Goal: Information Seeking & Learning: Learn about a topic

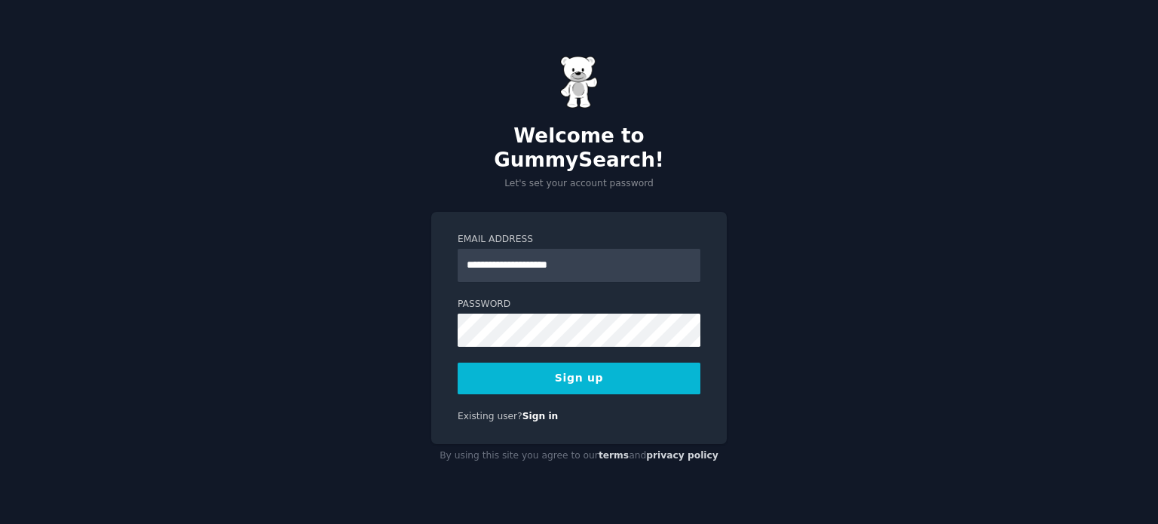
type input "**********"
click at [542, 365] on button "Sign up" at bounding box center [579, 379] width 243 height 32
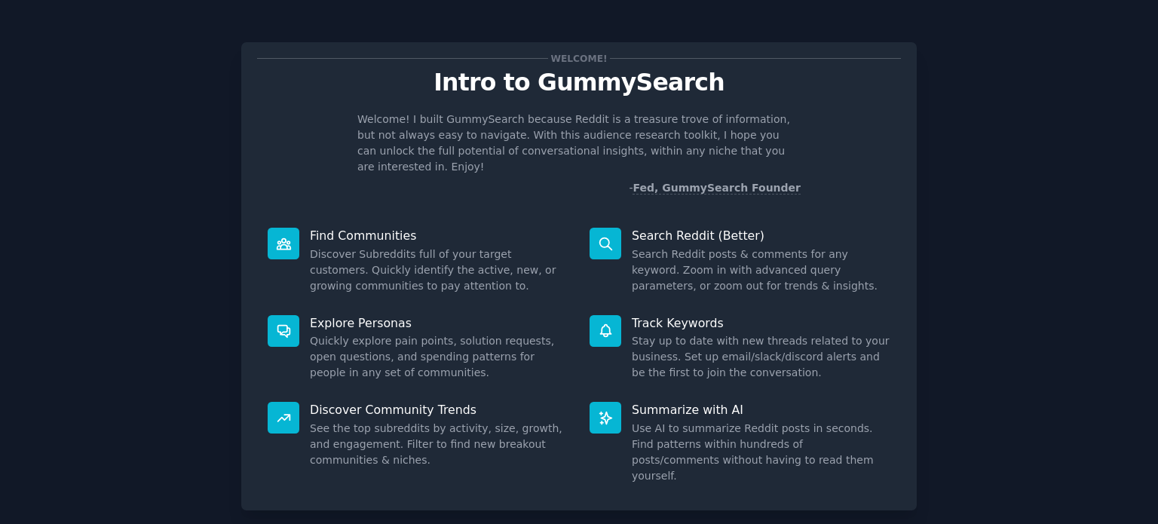
scroll to position [66, 0]
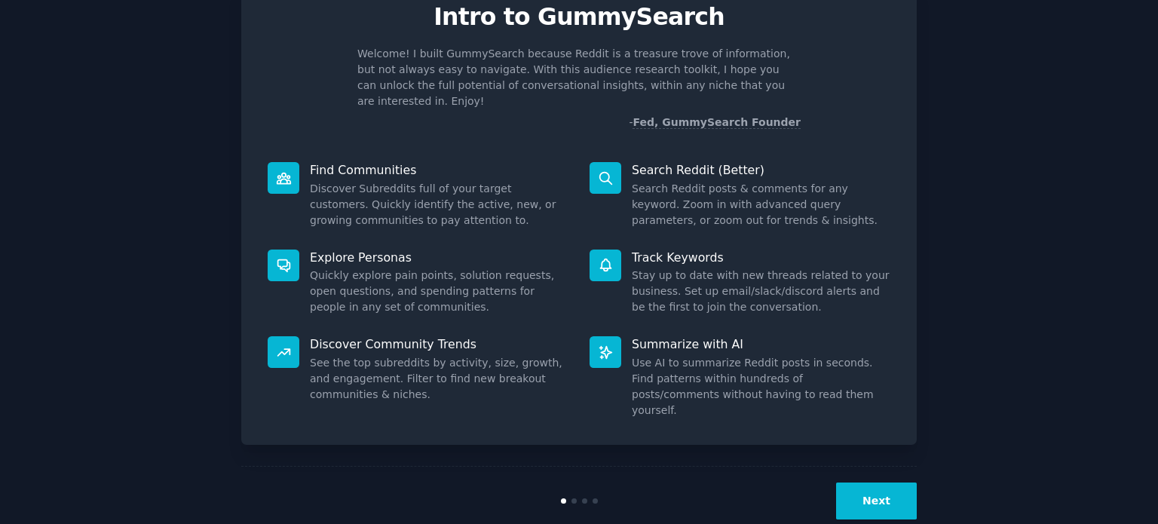
click at [890, 483] on button "Next" at bounding box center [876, 501] width 81 height 37
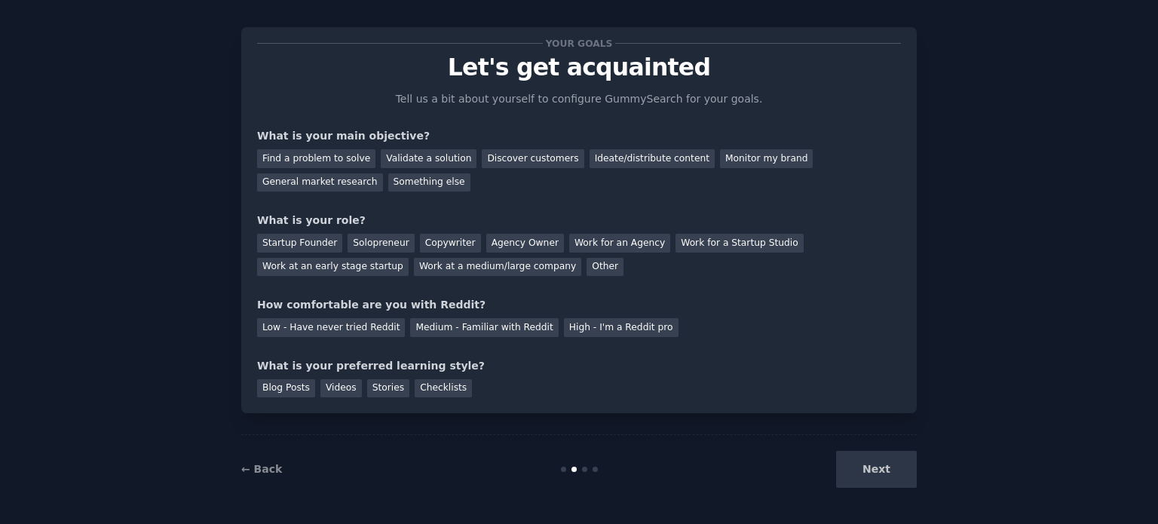
click at [890, 468] on div "Next" at bounding box center [803, 469] width 225 height 37
click at [383, 173] on div "General market research" at bounding box center [320, 182] width 126 height 19
click at [587, 268] on div "Other" at bounding box center [605, 267] width 37 height 19
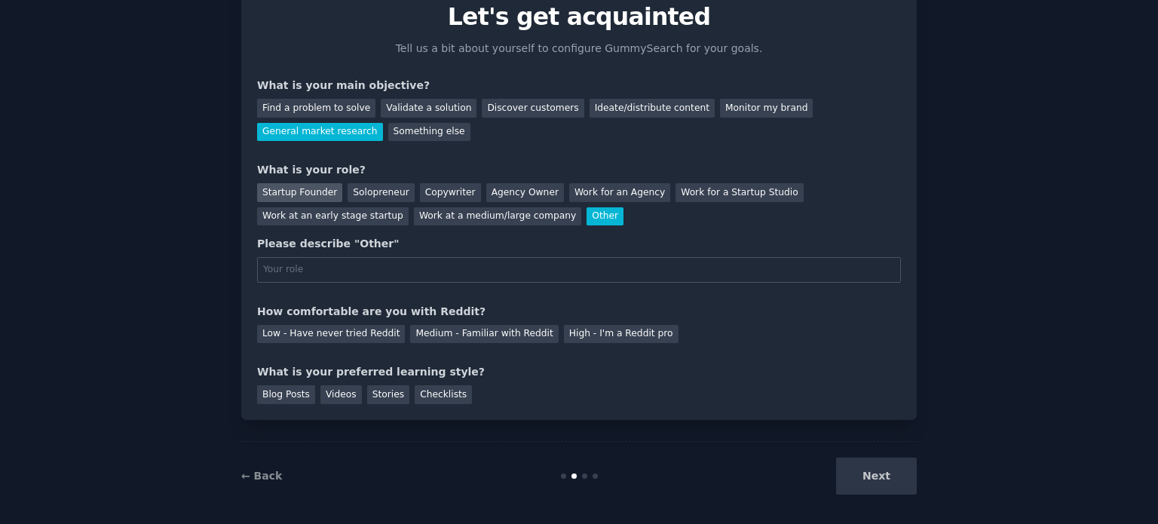
click at [286, 187] on div "Startup Founder" at bounding box center [299, 192] width 85 height 19
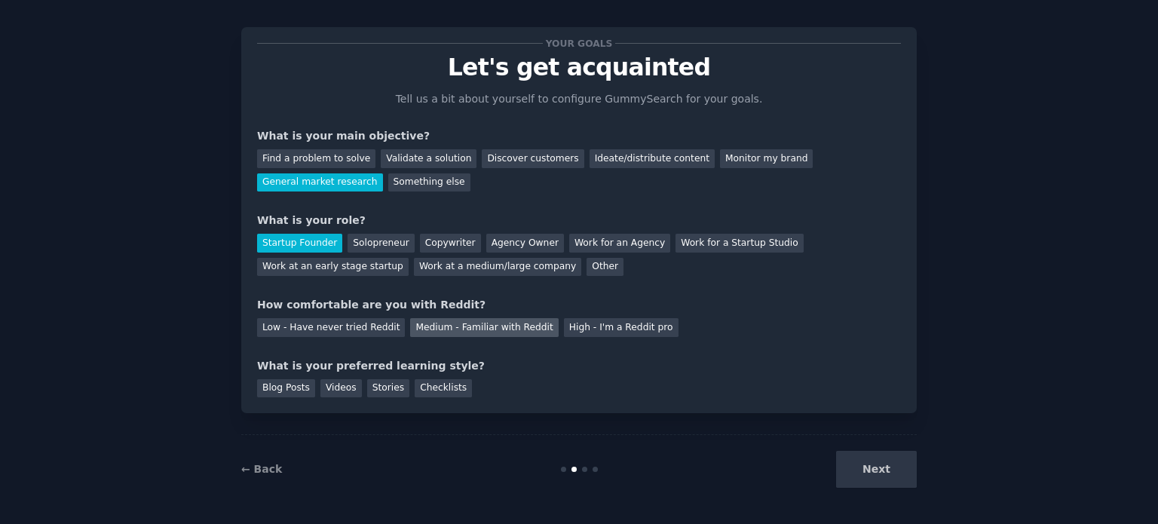
click at [435, 331] on div "Medium - Familiar with Reddit" at bounding box center [484, 327] width 148 height 19
click at [326, 393] on div "Videos" at bounding box center [340, 388] width 41 height 19
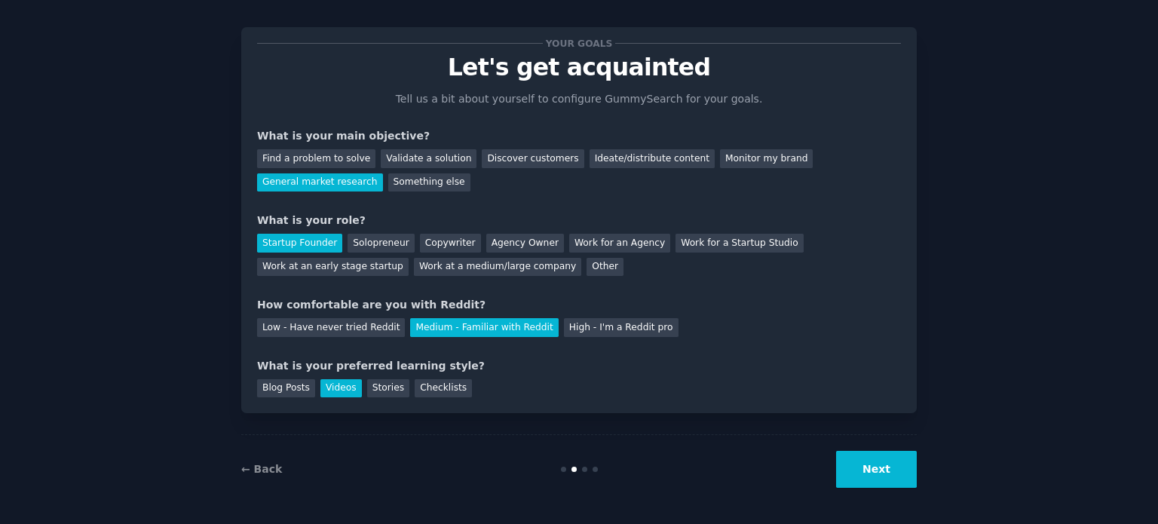
click at [872, 472] on button "Next" at bounding box center [876, 469] width 81 height 37
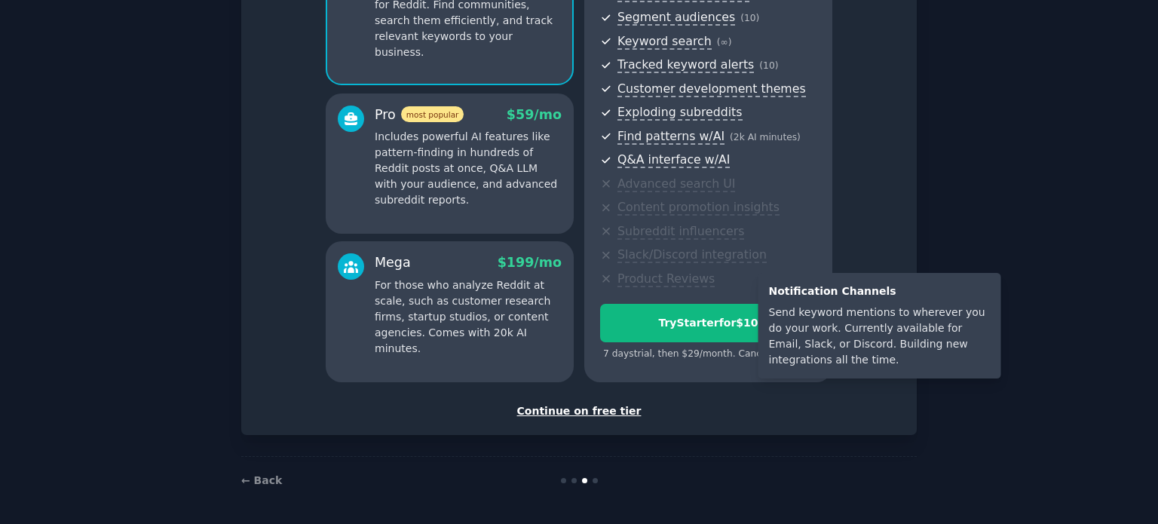
scroll to position [190, 0]
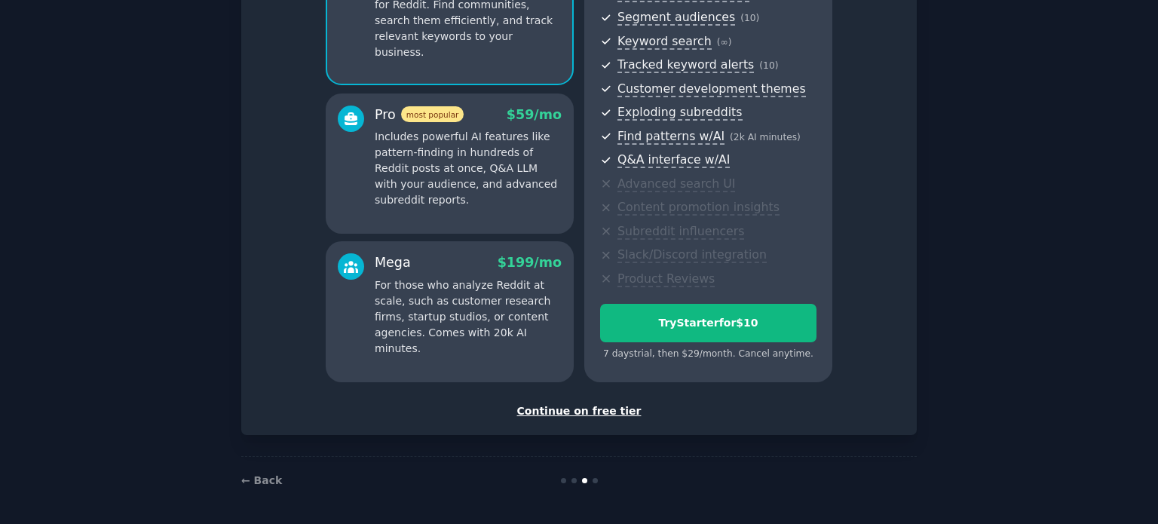
click at [615, 406] on div "Continue on free tier" at bounding box center [579, 411] width 644 height 16
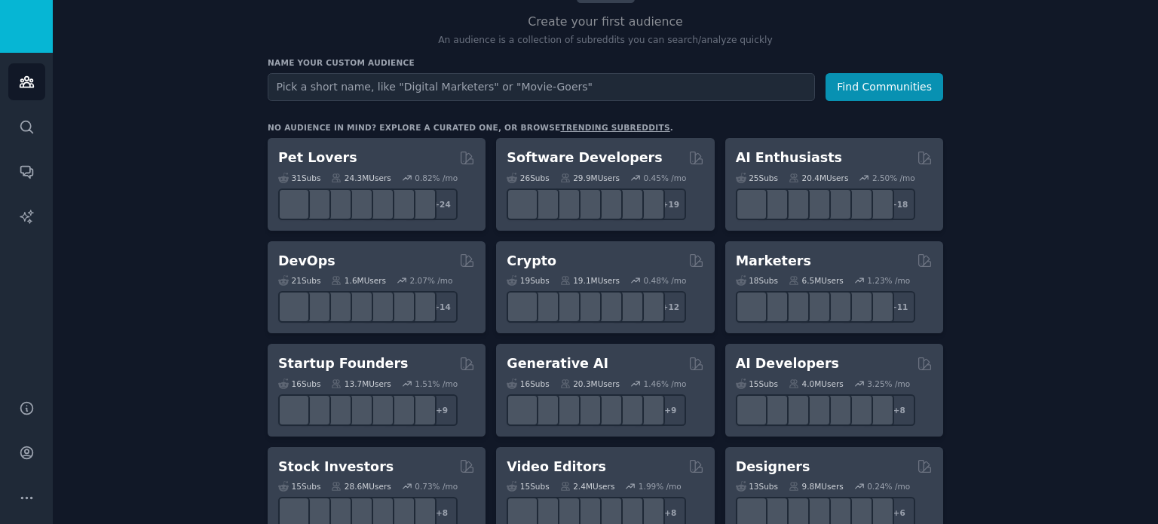
scroll to position [75, 0]
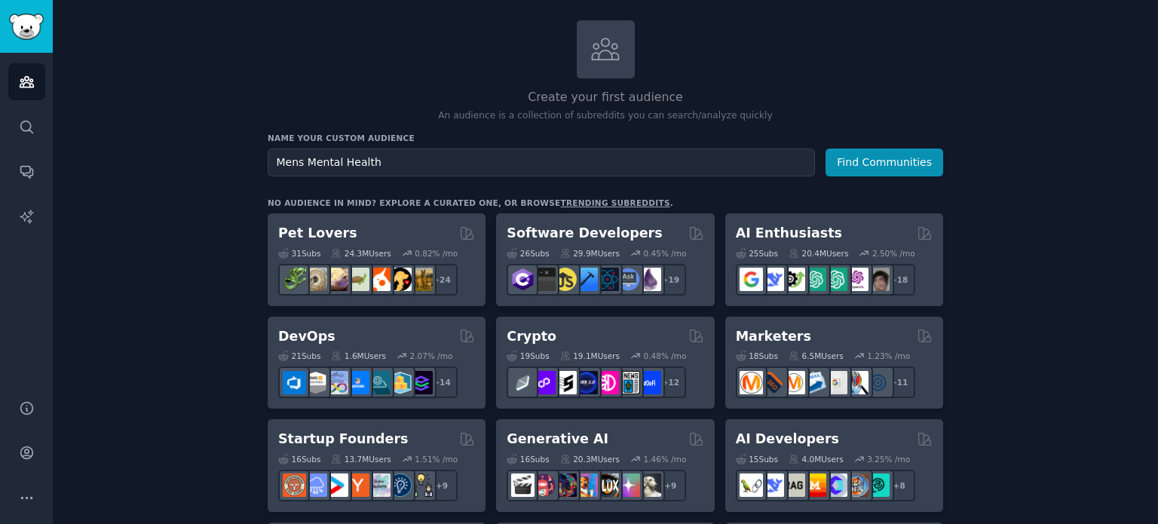
type input "Mens Mental Health"
click at [826, 149] on button "Find Communities" at bounding box center [885, 163] width 118 height 28
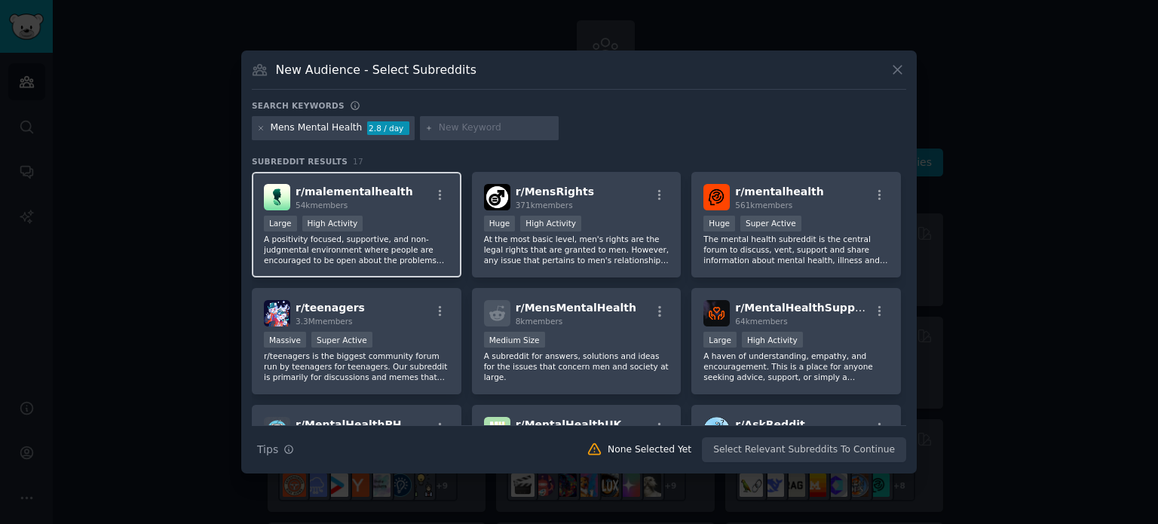
click at [419, 234] on p "A positivity focused, supportive, and non-judgmental environment where people a…" at bounding box center [357, 250] width 186 height 32
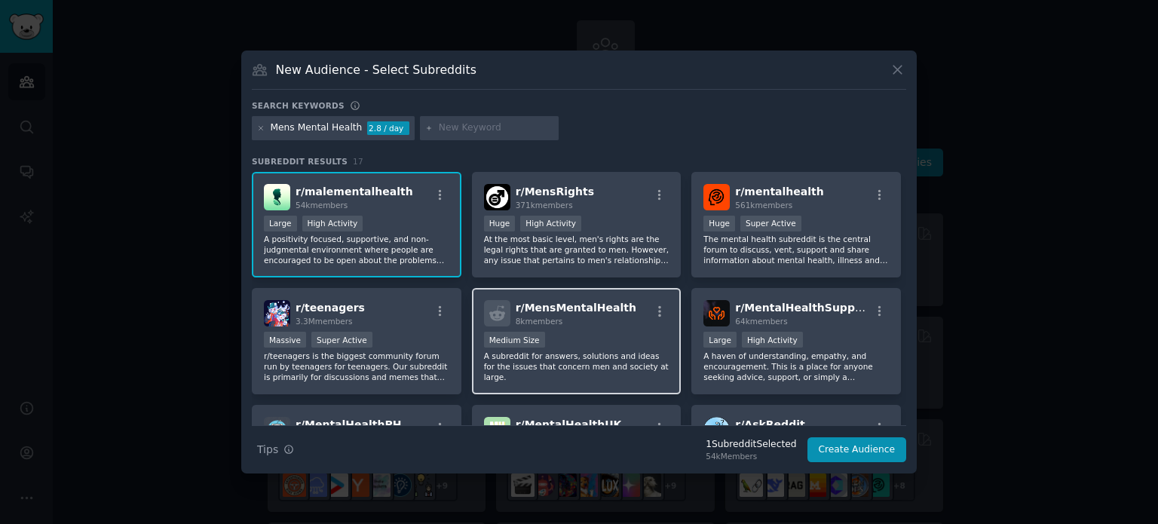
click at [610, 340] on div "Medium Size" at bounding box center [577, 341] width 186 height 19
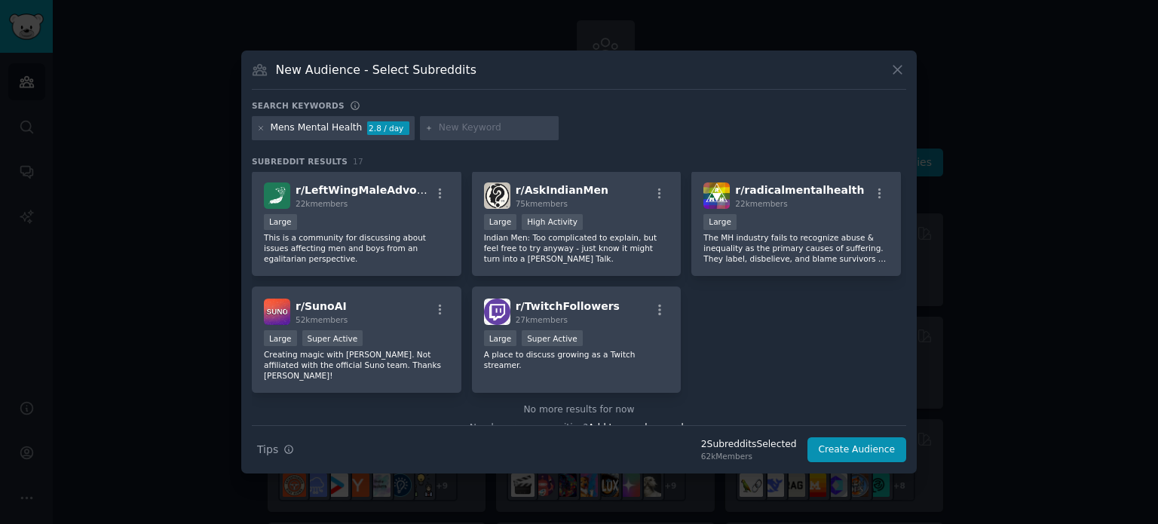
scroll to position [474, 0]
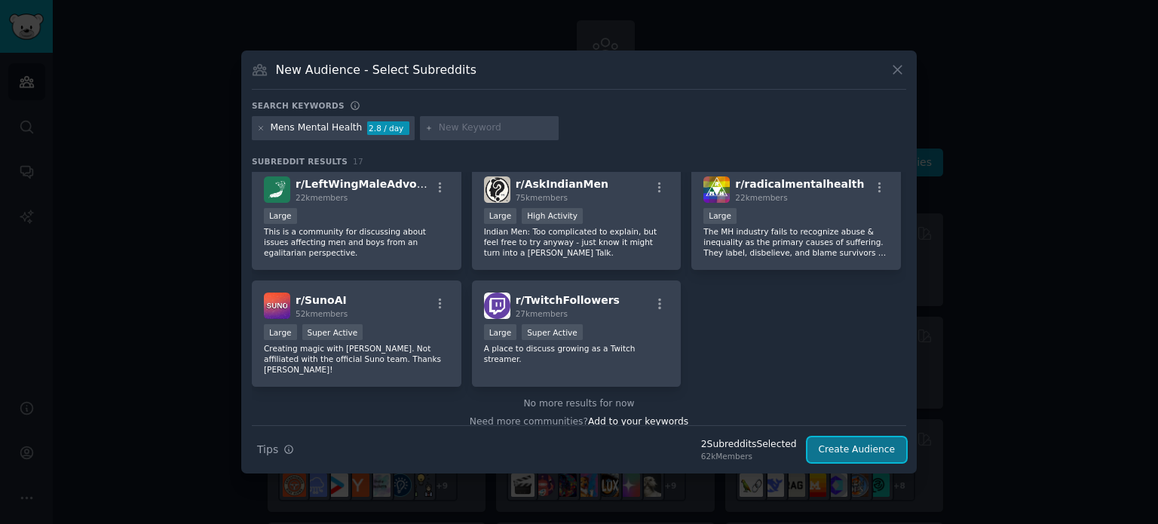
click at [842, 457] on button "Create Audience" at bounding box center [858, 450] width 100 height 26
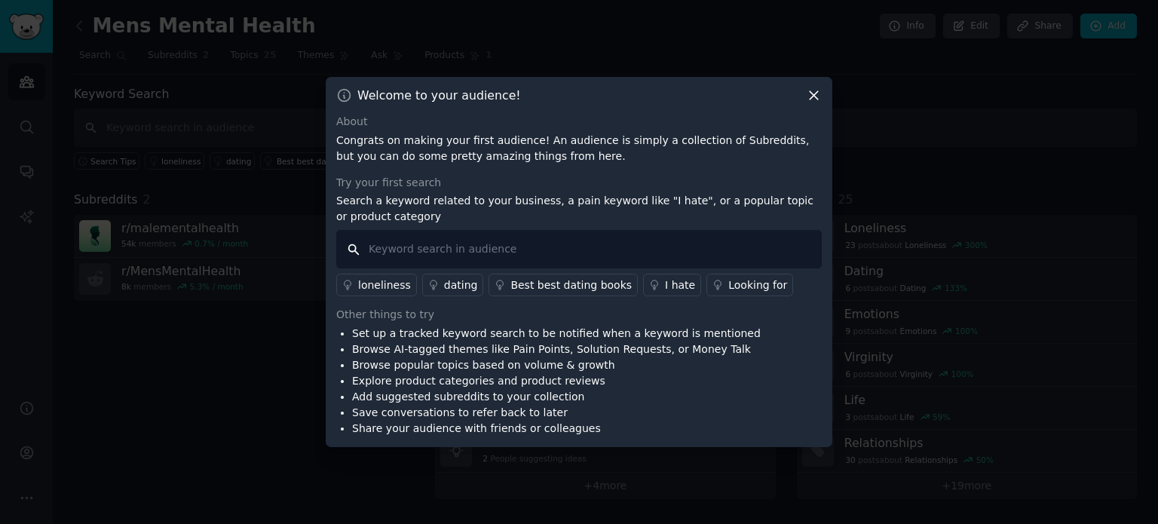
click at [594, 250] on input "text" at bounding box center [579, 249] width 486 height 38
type input "stress"
click at [459, 281] on div "dating" at bounding box center [461, 286] width 34 height 16
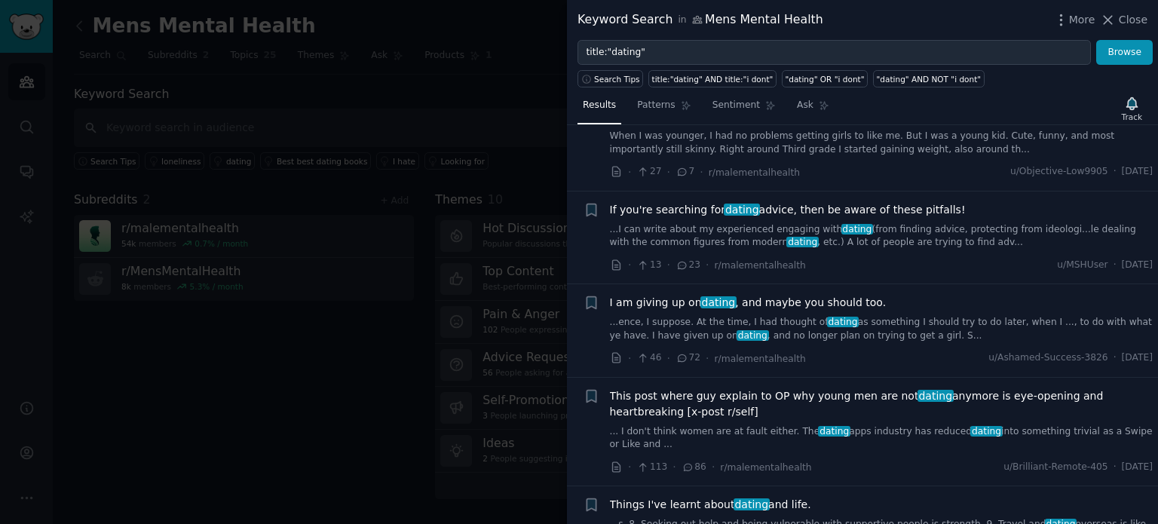
scroll to position [528, 0]
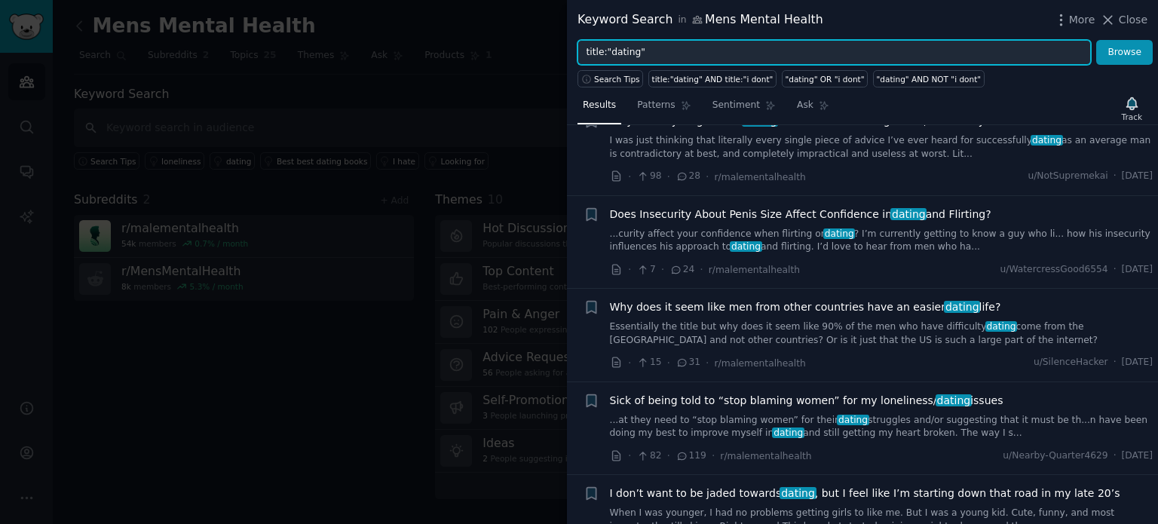
click at [854, 48] on input "title:"dating"" at bounding box center [835, 53] width 514 height 26
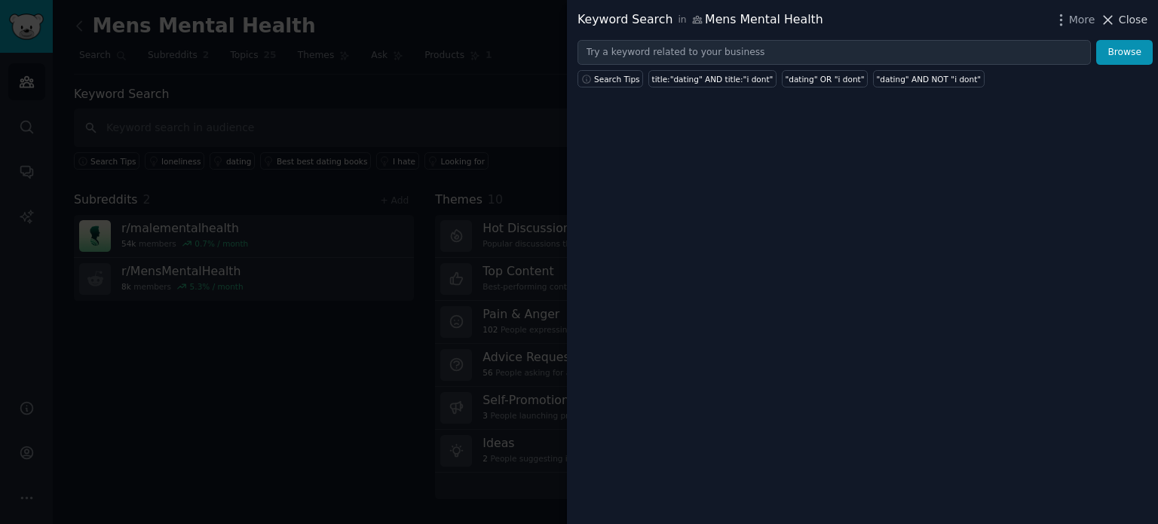
click at [1127, 20] on span "Close" at bounding box center [1133, 20] width 29 height 16
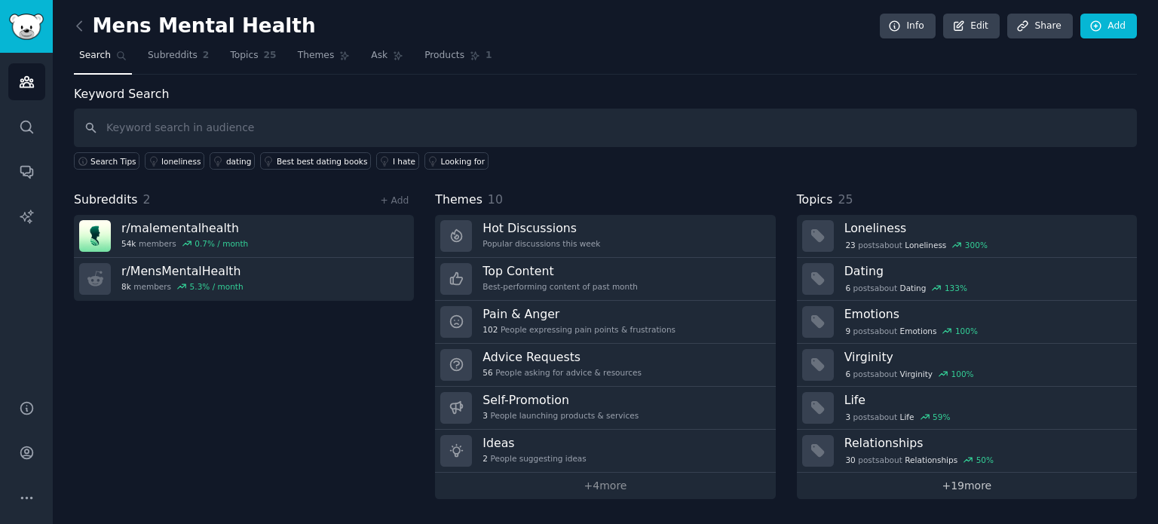
click at [974, 489] on link "+ 19 more" at bounding box center [967, 486] width 340 height 26
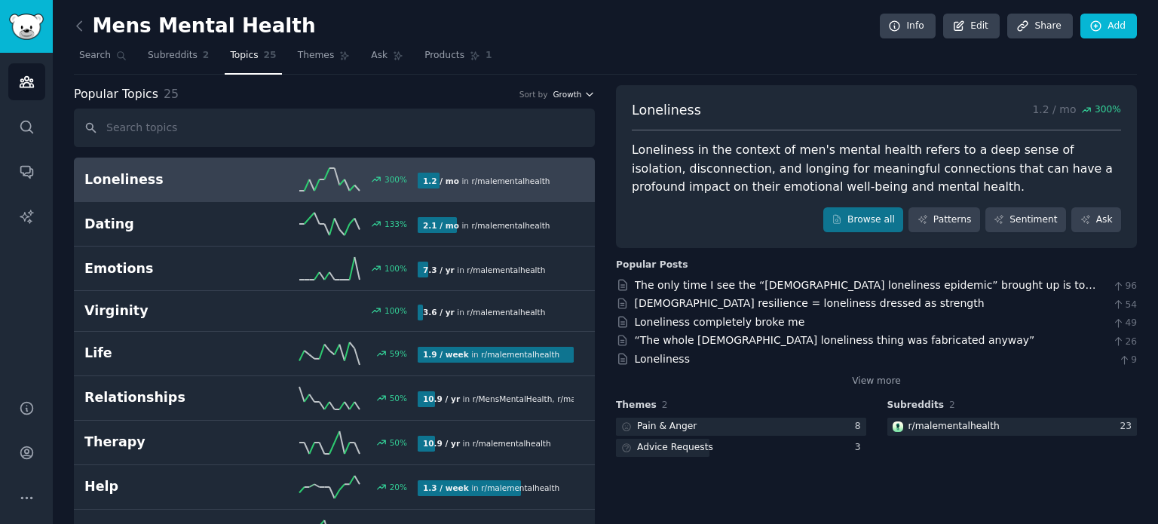
click at [571, 98] on span "Growth" at bounding box center [567, 94] width 29 height 11
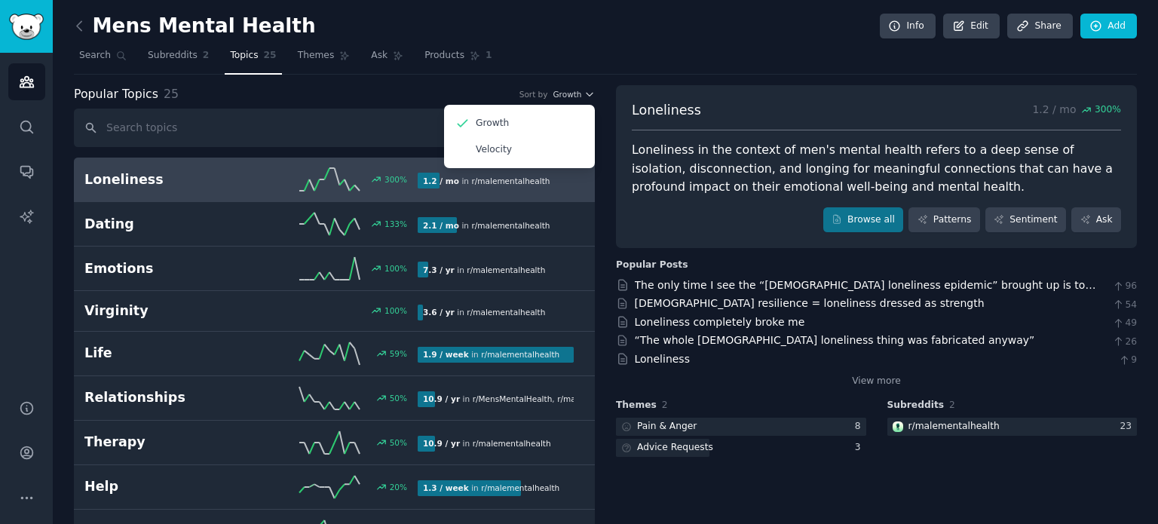
click at [492, 85] on div "Popular Topics 25 Sort by Growth Growth Velocity" at bounding box center [334, 94] width 521 height 19
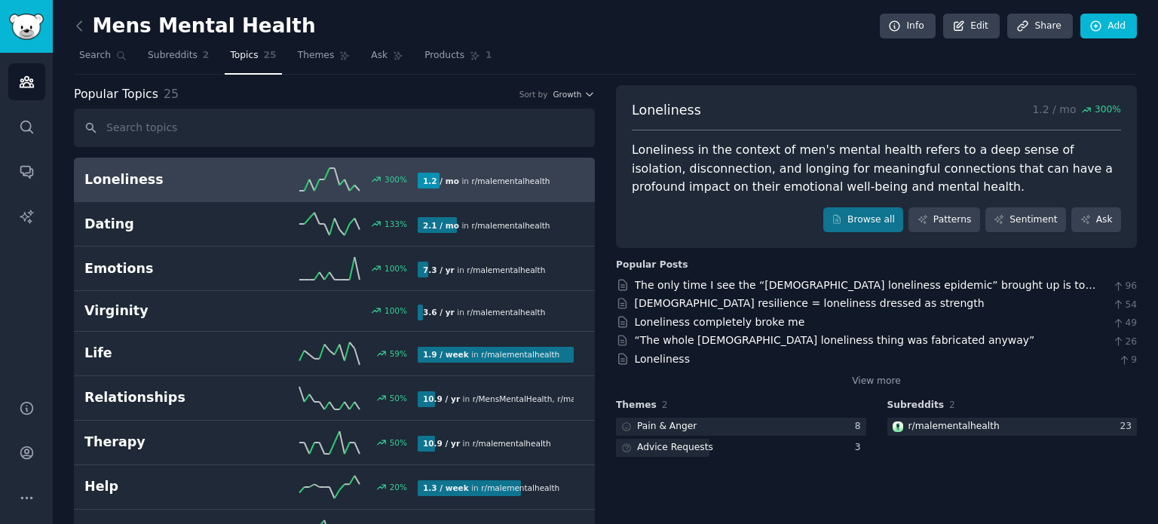
click at [567, 180] on div "1.2 / mo in r/ malementalhealth" at bounding box center [496, 181] width 156 height 16
click at [953, 219] on link "Patterns" at bounding box center [944, 220] width 71 height 26
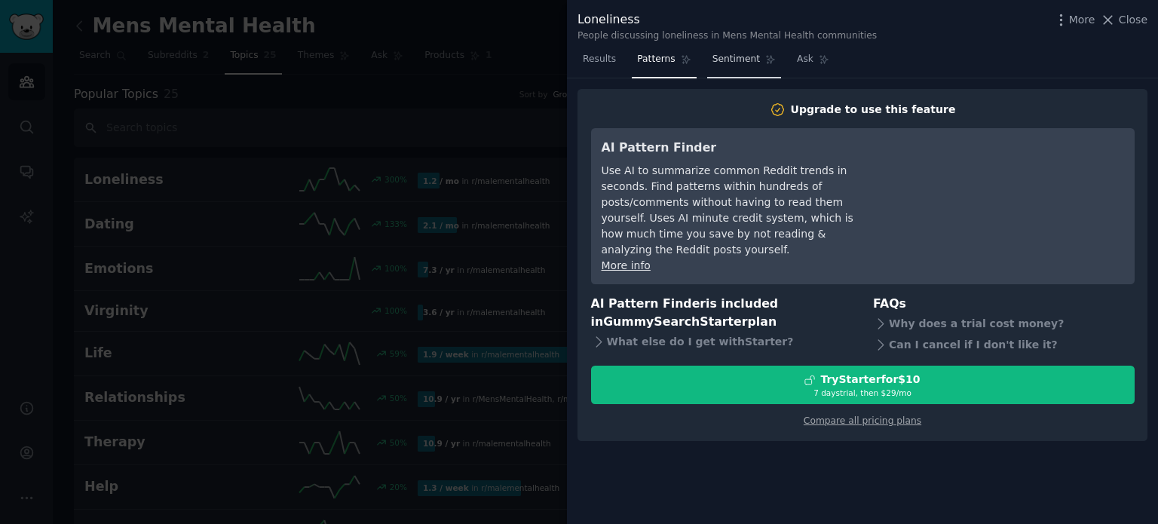
click at [724, 51] on link "Sentiment" at bounding box center [744, 63] width 74 height 31
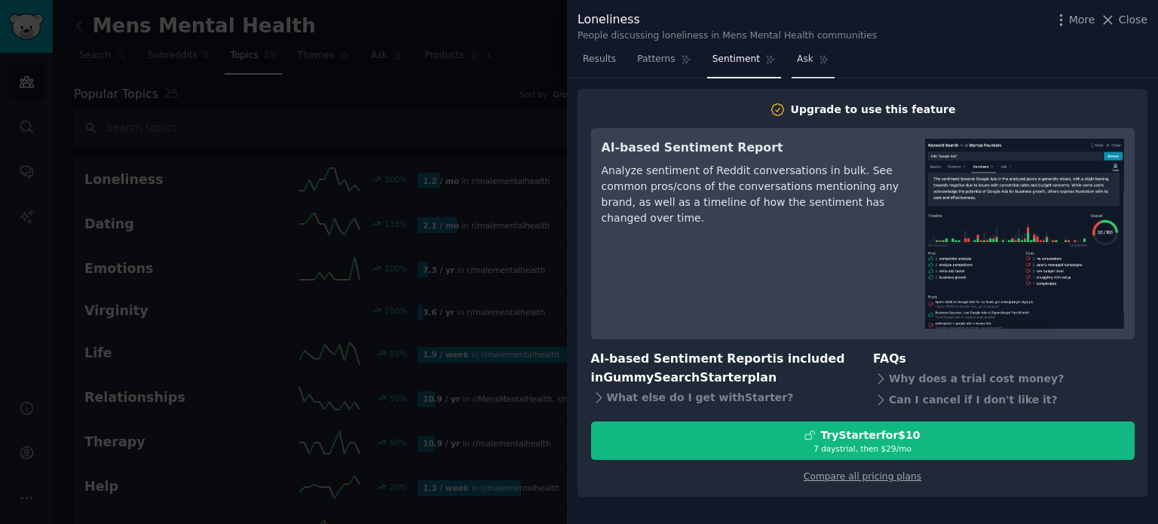
click at [797, 60] on span "Ask" at bounding box center [805, 60] width 17 height 14
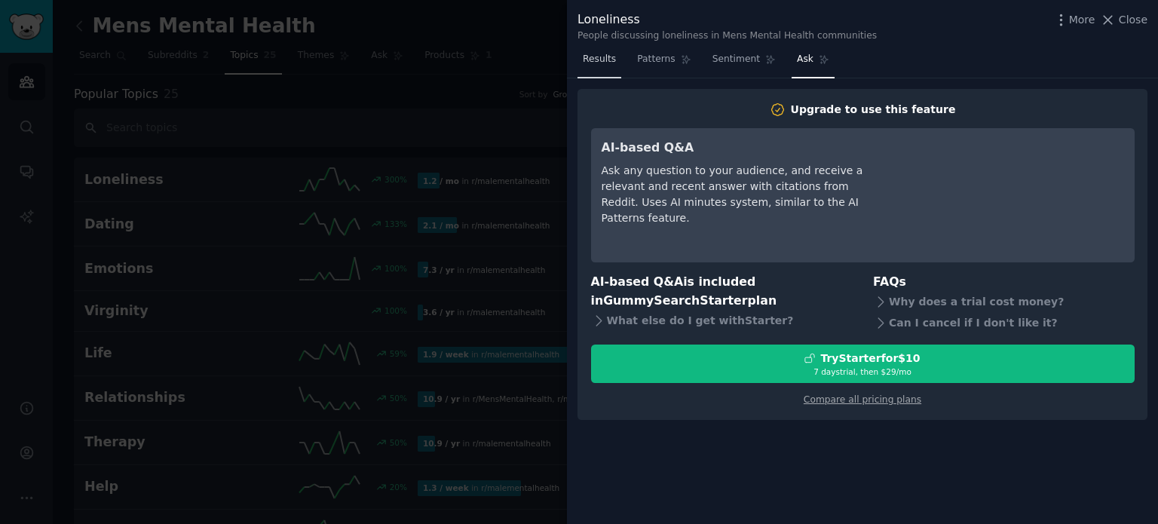
click at [608, 57] on span "Results" at bounding box center [599, 60] width 33 height 14
